Goal: Task Accomplishment & Management: Use online tool/utility

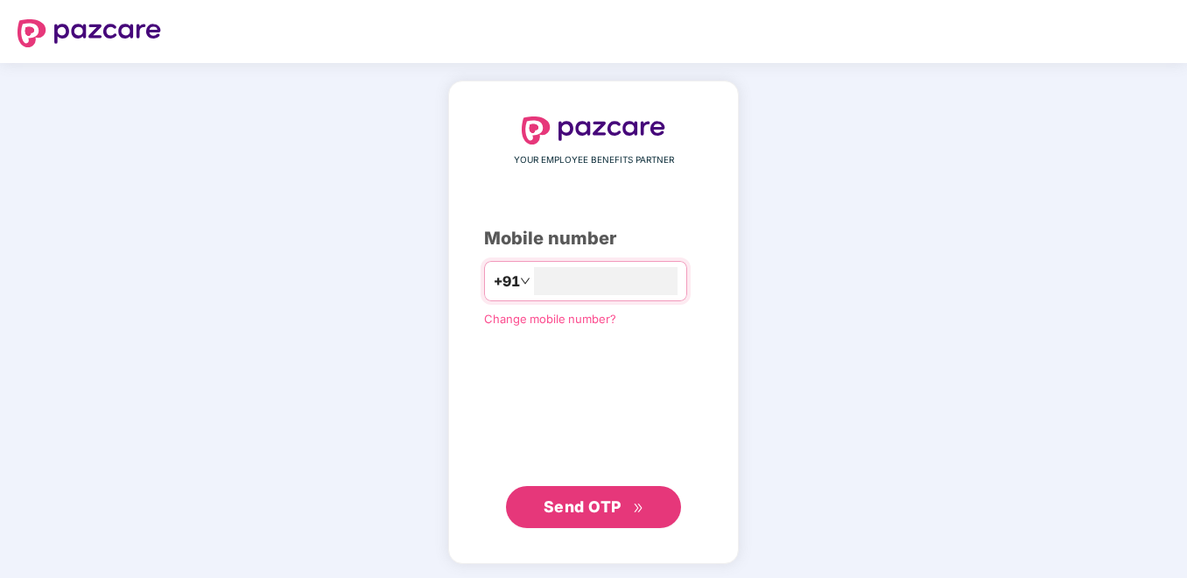
type input "**********"
click at [612, 489] on button "Send OTP" at bounding box center [593, 505] width 175 height 42
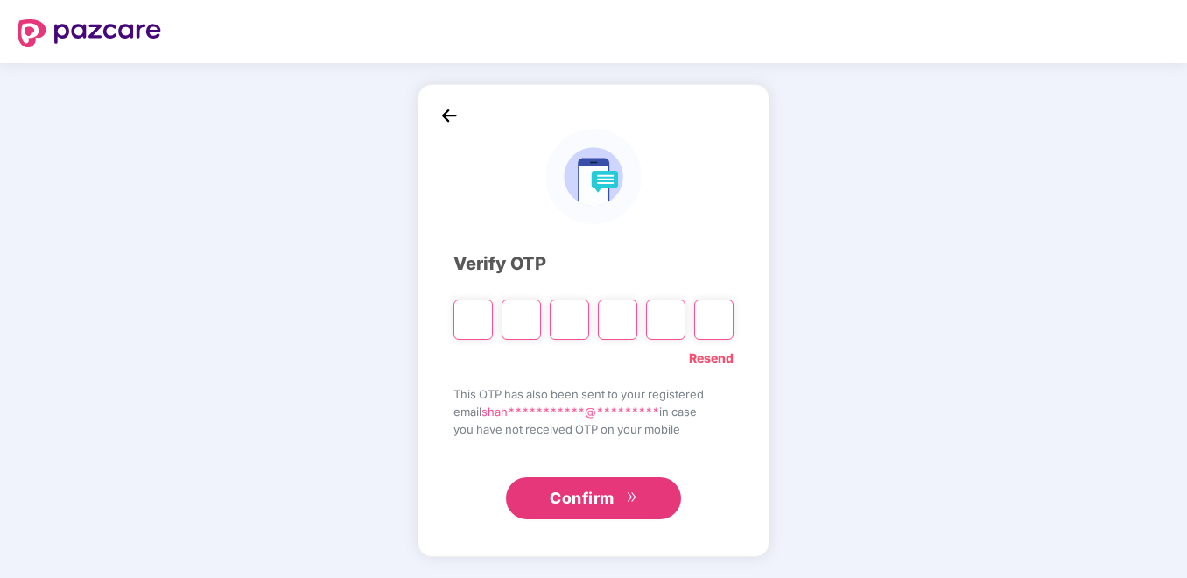
type input "*"
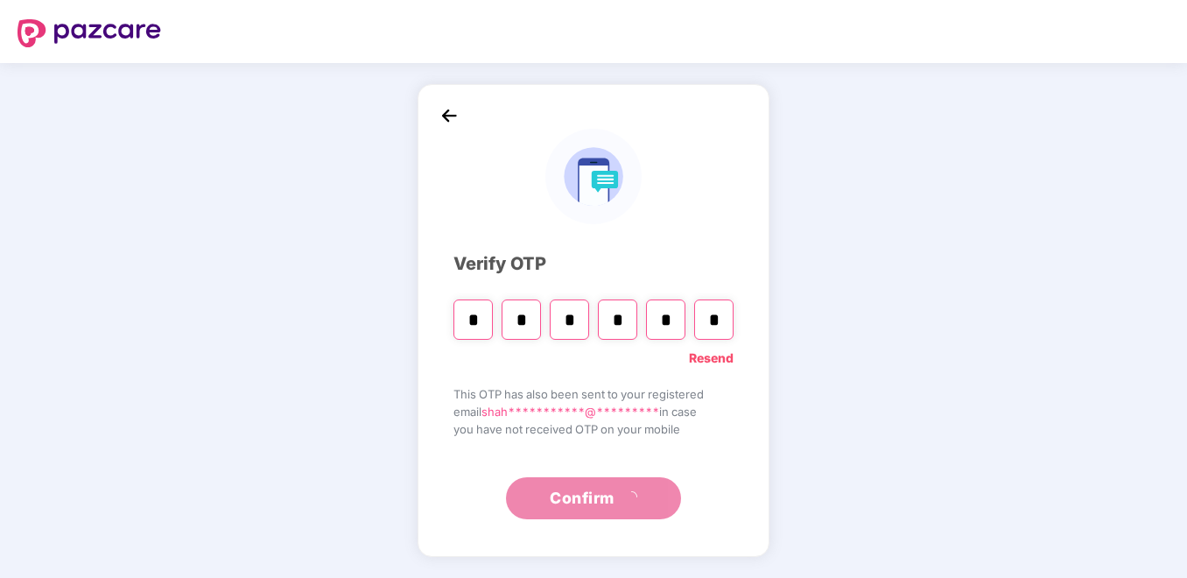
type input "*"
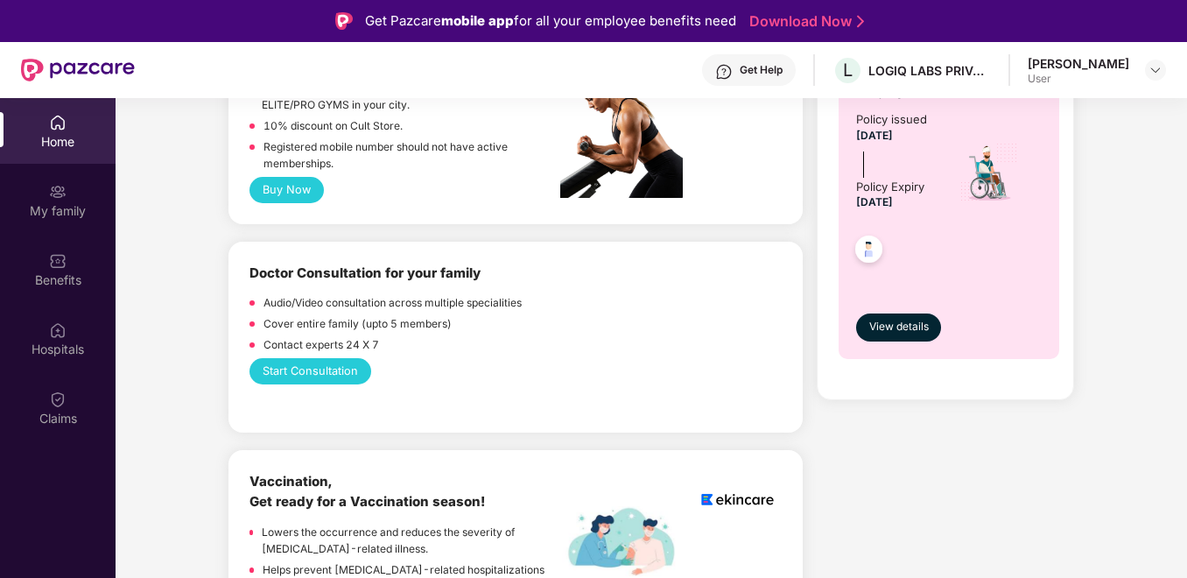
scroll to position [828, 0]
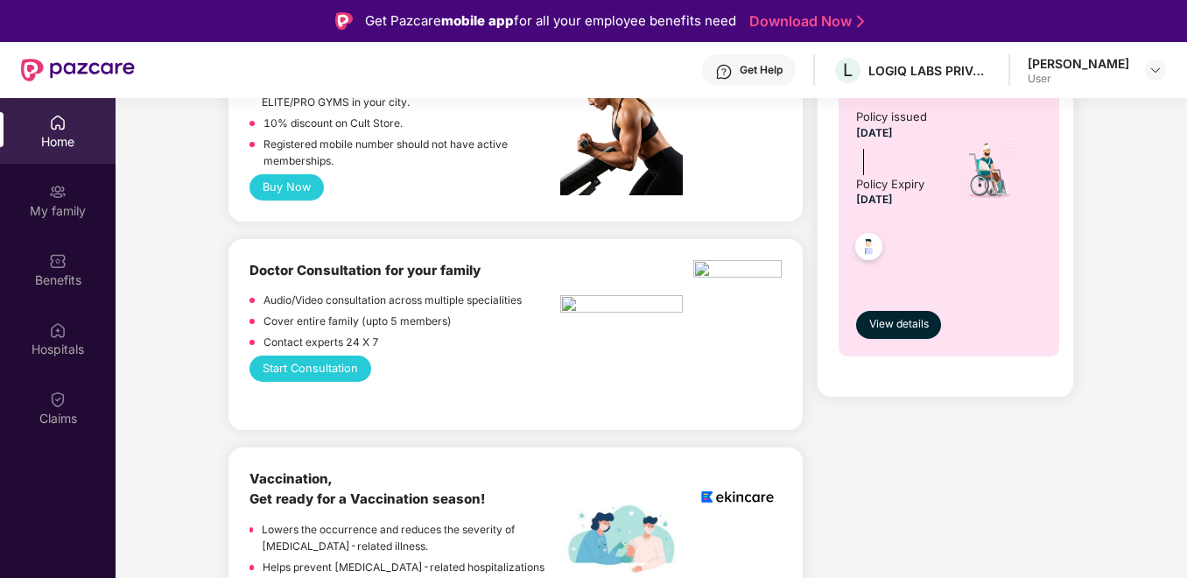
click at [328, 356] on button "Start Consultation" at bounding box center [310, 369] width 121 height 26
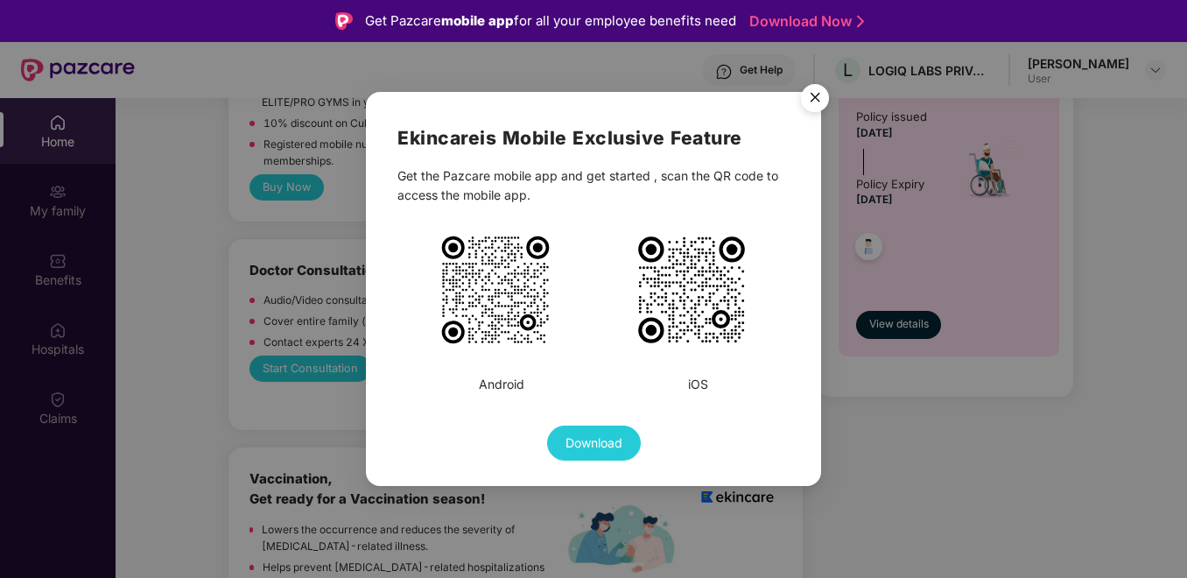
click at [810, 102] on img "Close" at bounding box center [815, 100] width 49 height 49
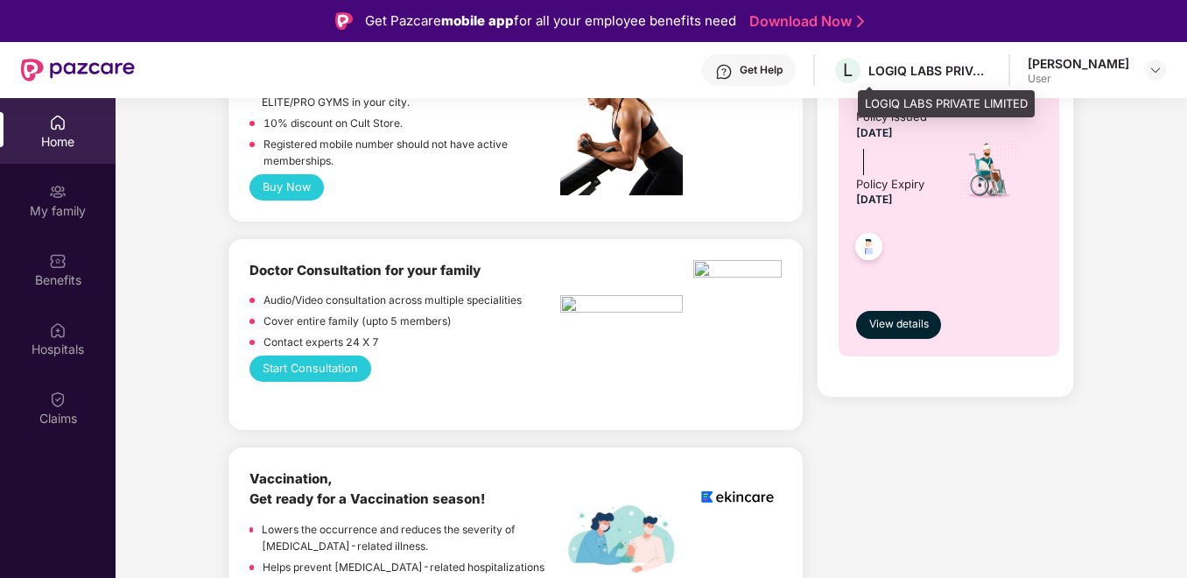
click at [890, 78] on div "L LOGIQ LABS PRIVATE LIMITED" at bounding box center [912, 70] width 159 height 31
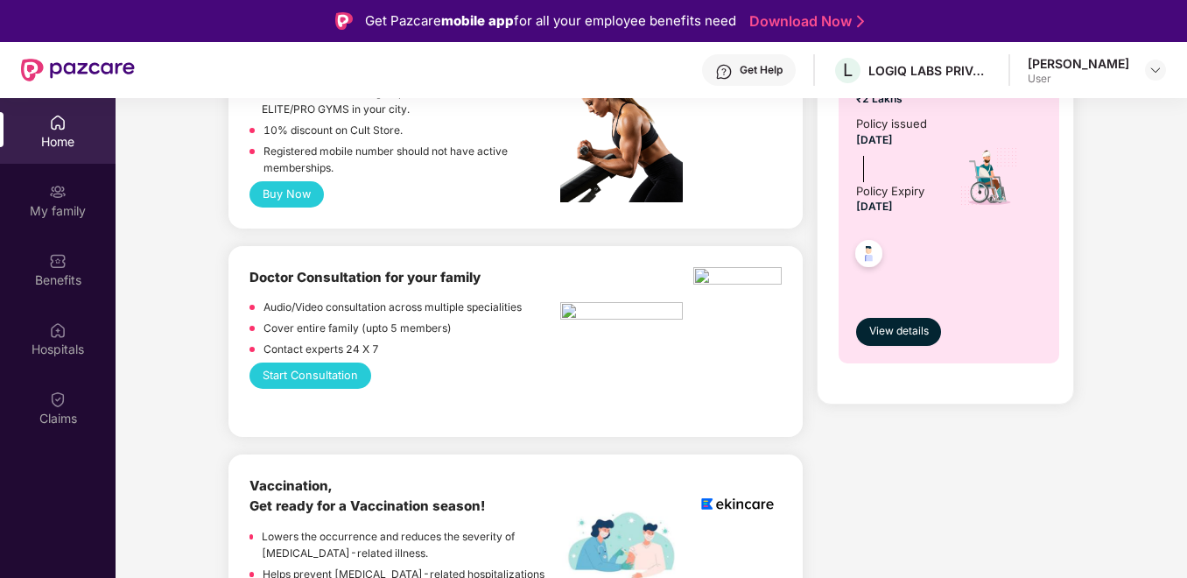
scroll to position [844, 0]
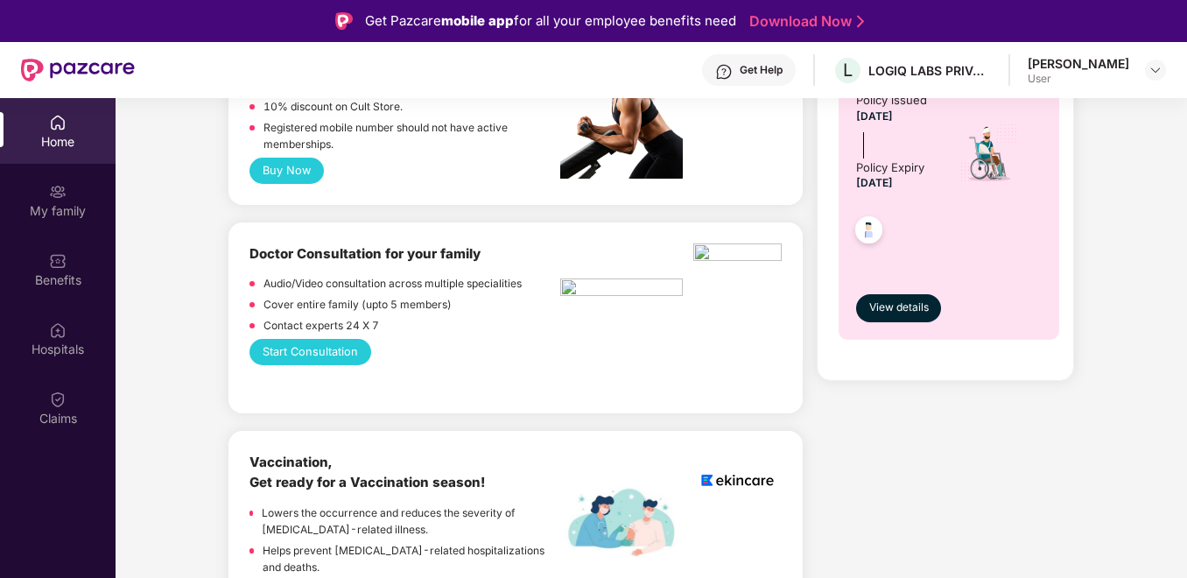
click at [310, 342] on button "Start Consultation" at bounding box center [310, 352] width 121 height 26
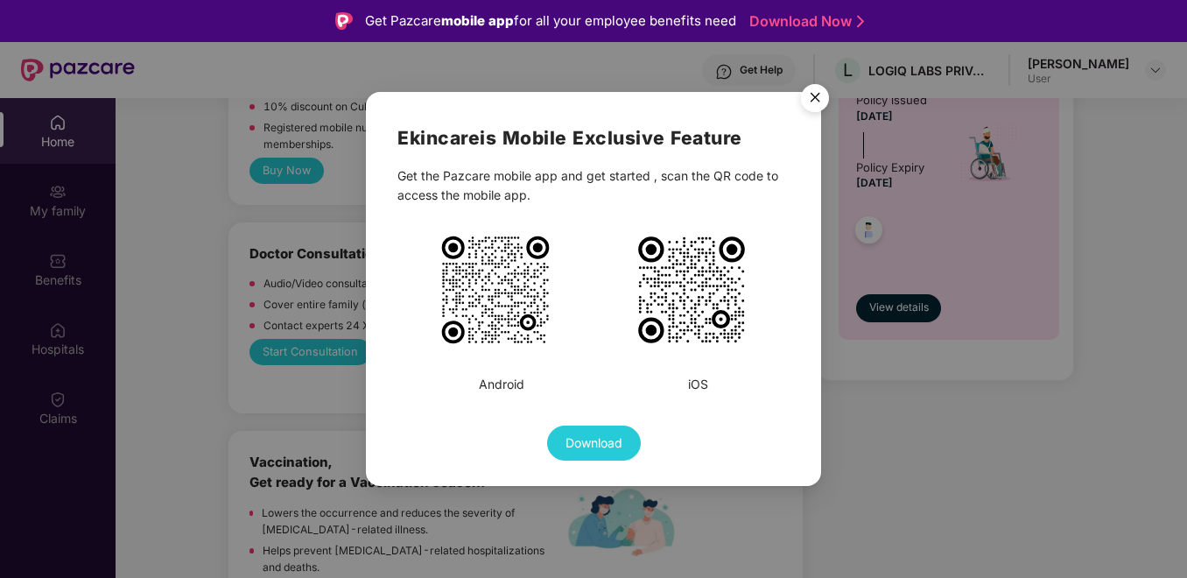
click at [814, 103] on img "Close" at bounding box center [815, 100] width 49 height 49
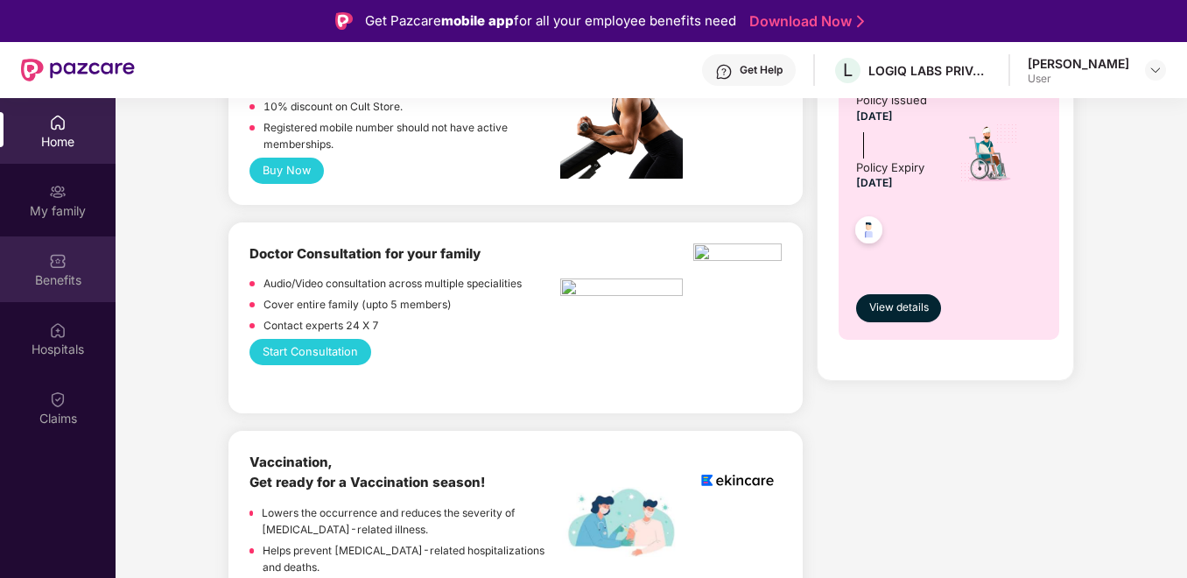
click at [73, 264] on div "Benefits" at bounding box center [58, 269] width 116 height 66
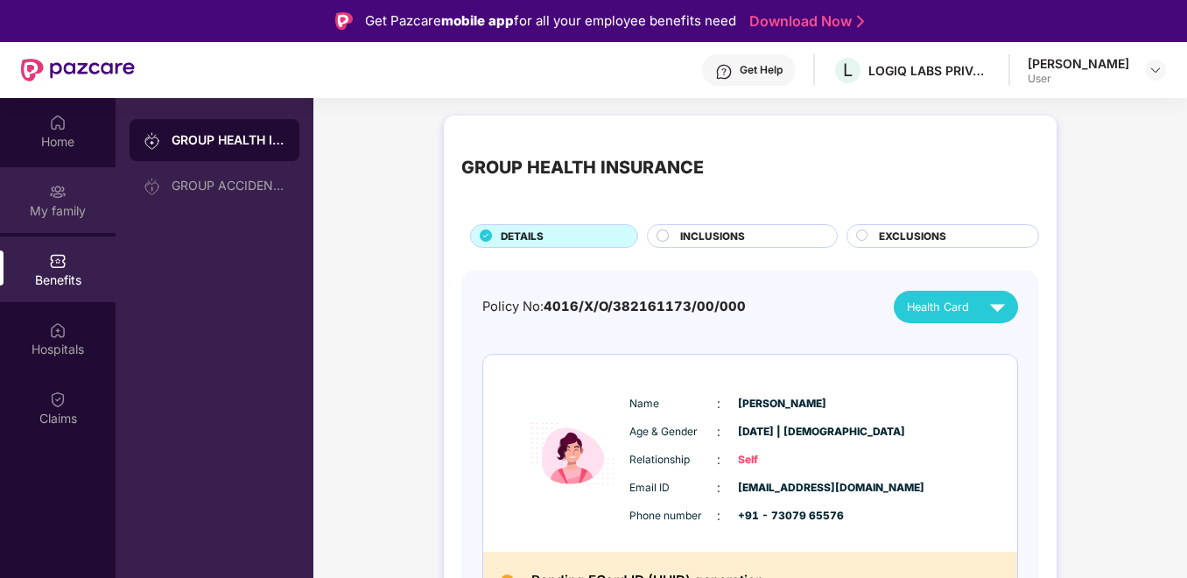
click at [58, 213] on div "My family" at bounding box center [58, 211] width 116 height 18
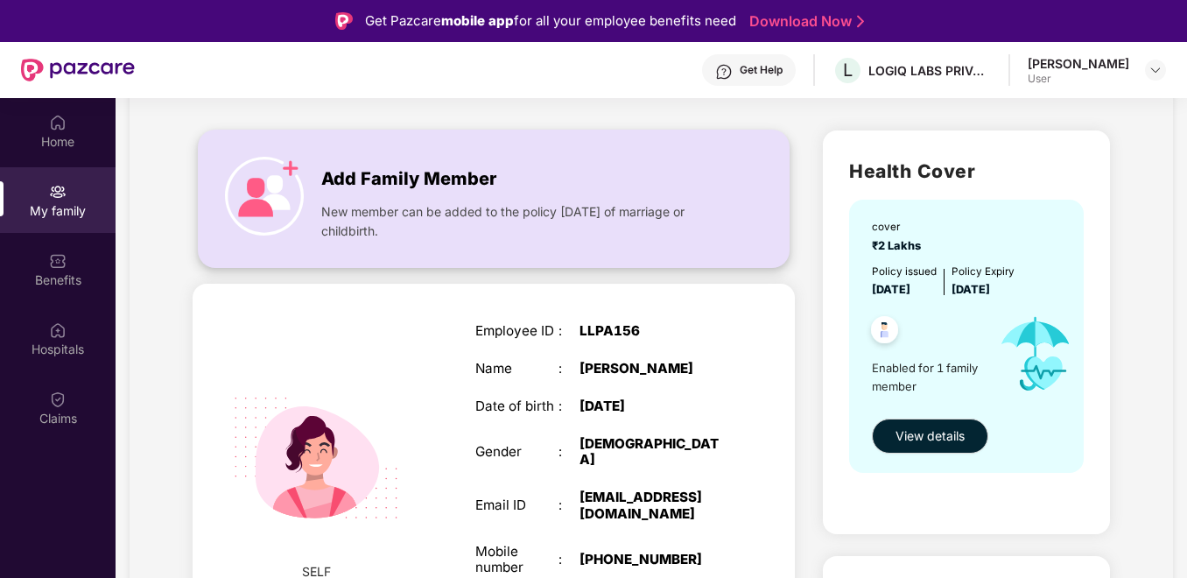
scroll to position [50, 0]
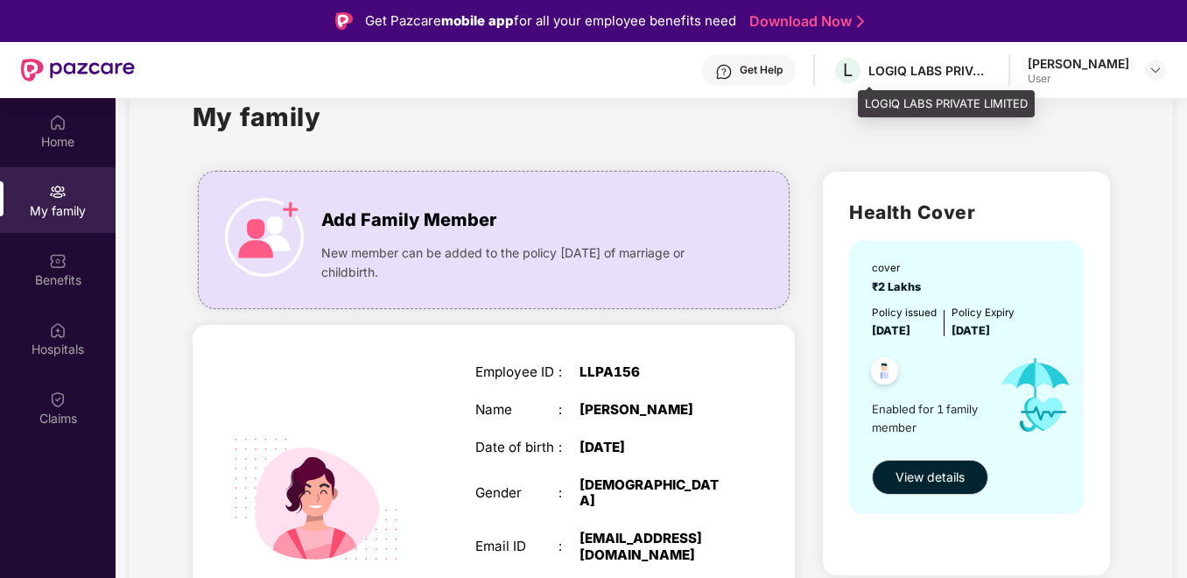
click at [912, 75] on div "LOGIQ LABS PRIVATE LIMITED" at bounding box center [930, 70] width 123 height 17
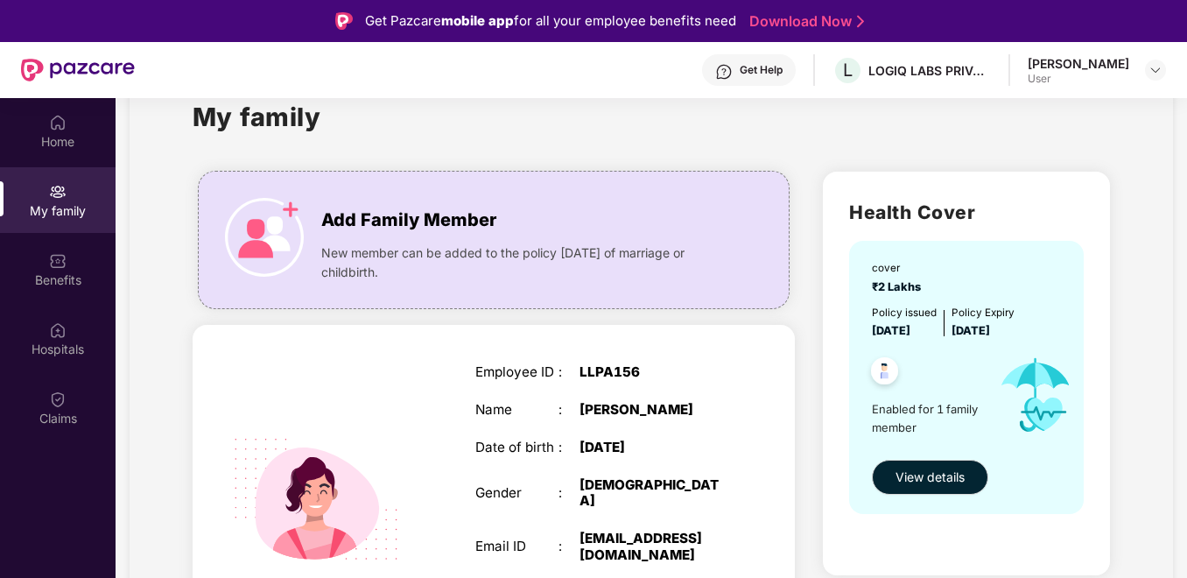
click at [1061, 77] on div "User" at bounding box center [1079, 79] width 102 height 14
click at [1152, 70] on img at bounding box center [1156, 70] width 14 height 14
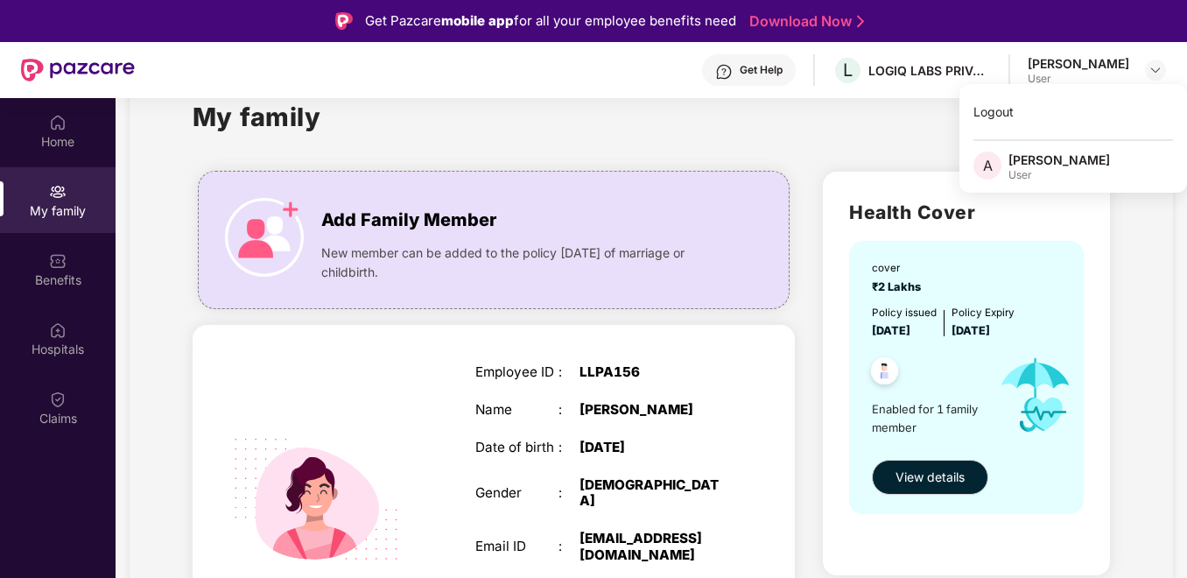
click at [886, 112] on div "My family" at bounding box center [652, 127] width 919 height 60
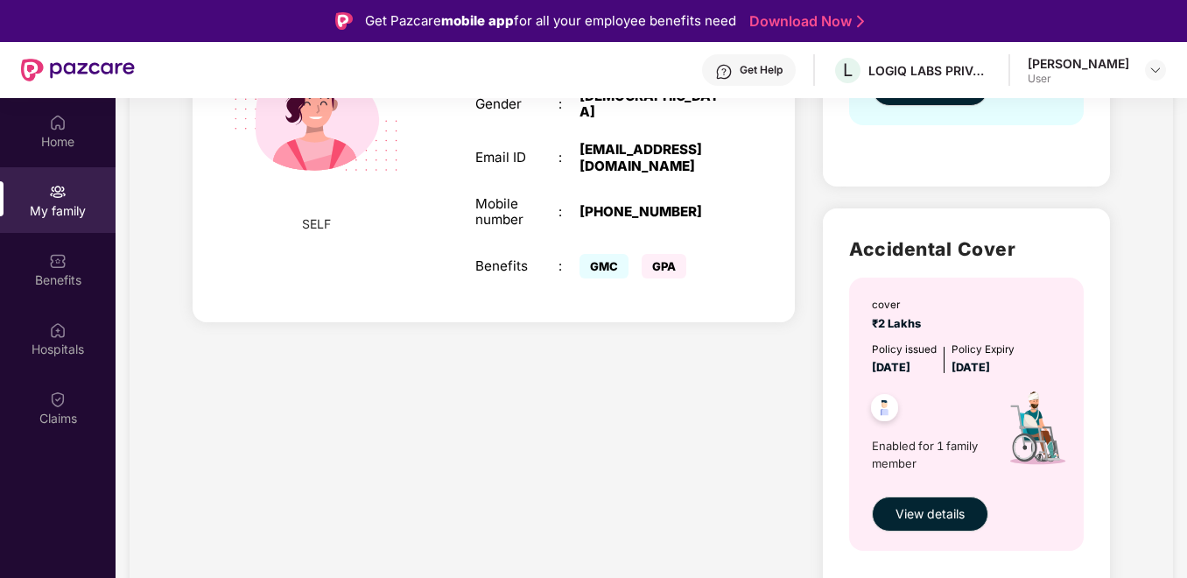
scroll to position [444, 0]
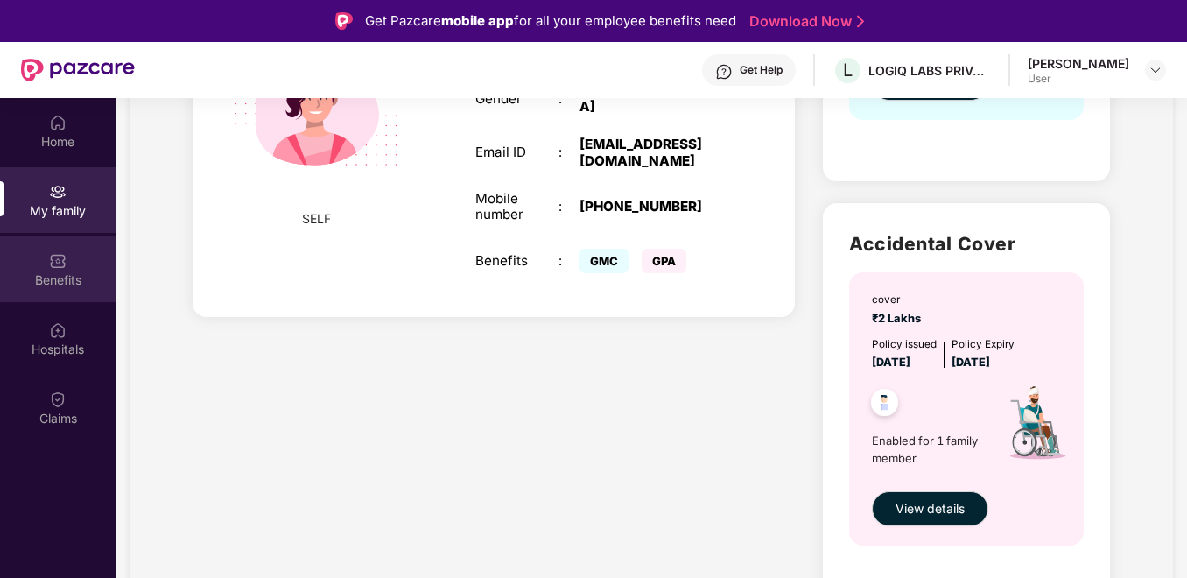
click at [54, 299] on div "Benefits" at bounding box center [58, 269] width 116 height 66
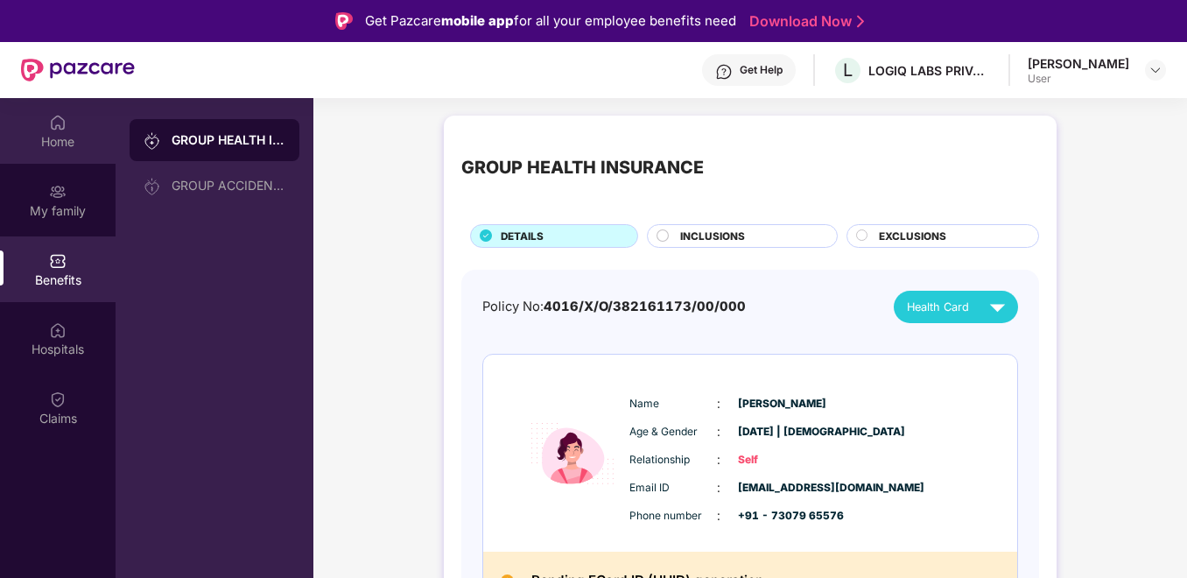
click at [62, 133] on div "Home" at bounding box center [58, 142] width 116 height 18
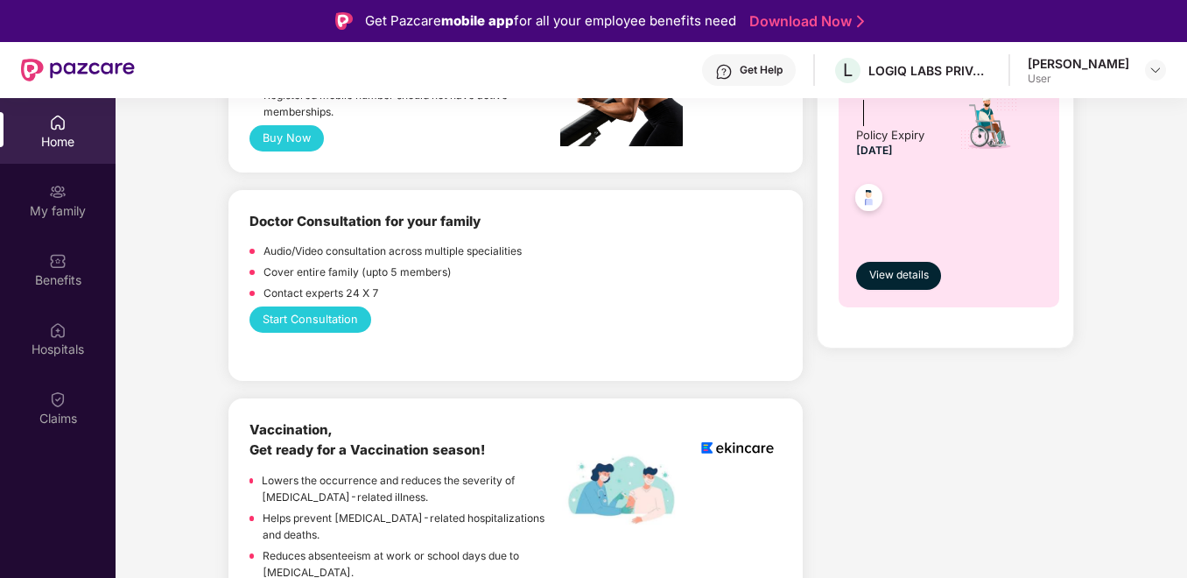
scroll to position [877, 0]
click at [335, 315] on button "Start Consultation" at bounding box center [310, 319] width 121 height 26
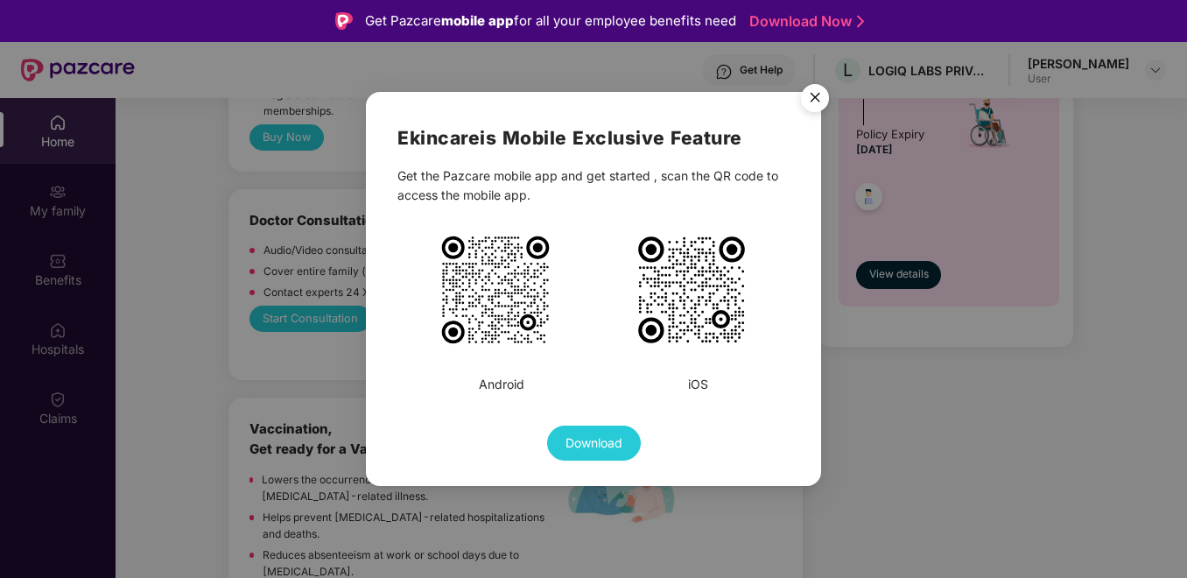
click at [581, 431] on button "Download" at bounding box center [594, 443] width 94 height 35
